Goal: Check status: Check status

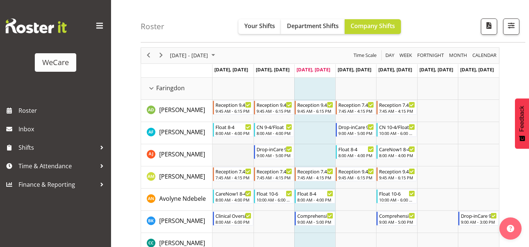
scroll to position [27, 0]
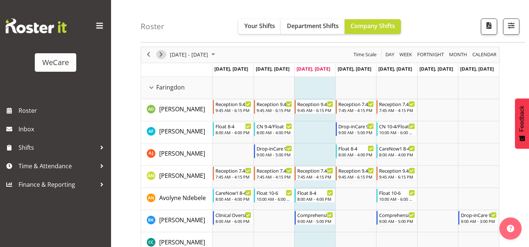
click at [159, 55] on span "Next" at bounding box center [161, 54] width 9 height 9
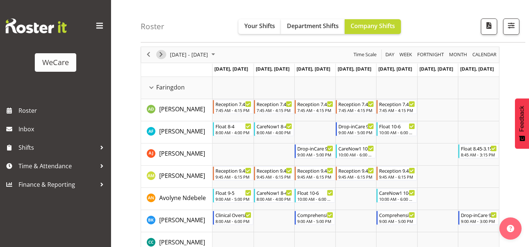
click at [159, 55] on span "Next" at bounding box center [161, 54] width 9 height 9
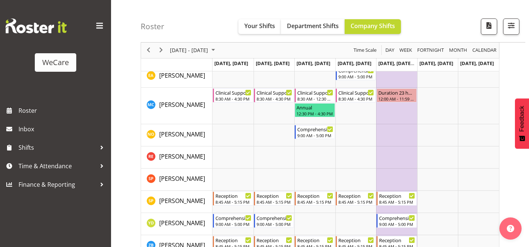
scroll to position [677, 0]
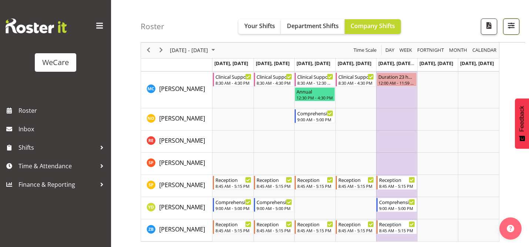
click at [517, 30] on button "button" at bounding box center [511, 27] width 16 height 16
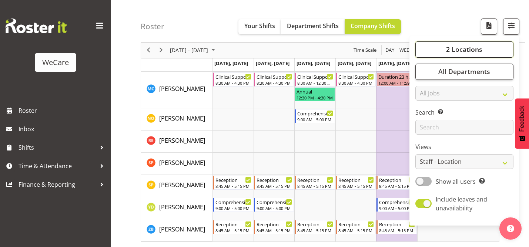
click at [468, 54] on button "2 Locations" at bounding box center [465, 49] width 98 height 16
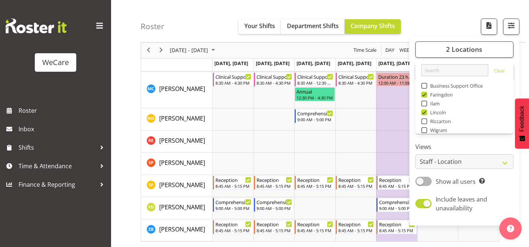
click at [439, 20] on div "Roster Your Shifts Department Shifts Company Shifts 2 Locations Clear Business …" at bounding box center [333, 21] width 385 height 43
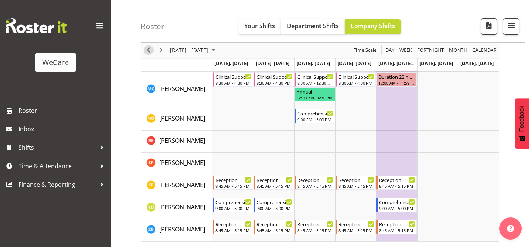
click at [149, 48] on span "Previous" at bounding box center [148, 50] width 9 height 9
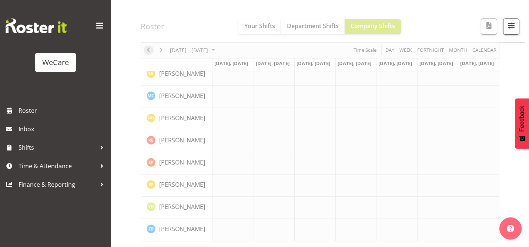
scroll to position [662, 0]
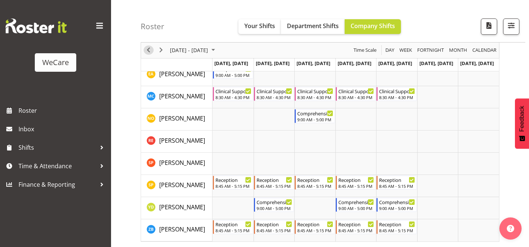
click at [149, 48] on span "Previous" at bounding box center [148, 50] width 9 height 9
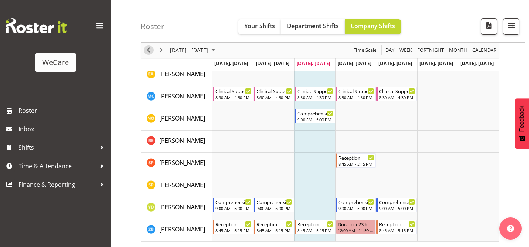
click at [149, 48] on span "Previous" at bounding box center [148, 50] width 9 height 9
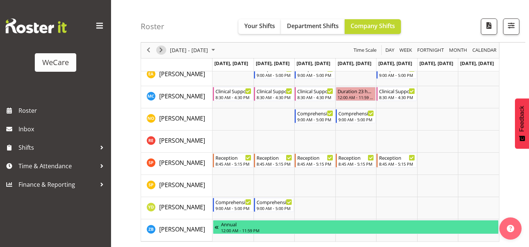
click at [162, 50] on span "Next" at bounding box center [161, 50] width 9 height 9
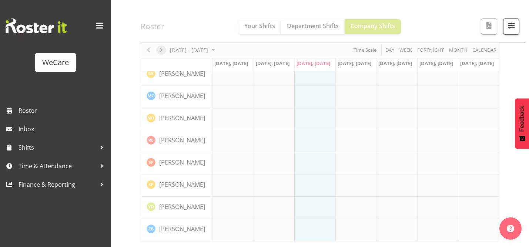
scroll to position [662, 0]
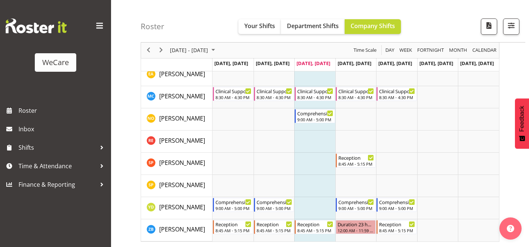
scroll to position [624, 0]
